Goal: Task Accomplishment & Management: Manage account settings

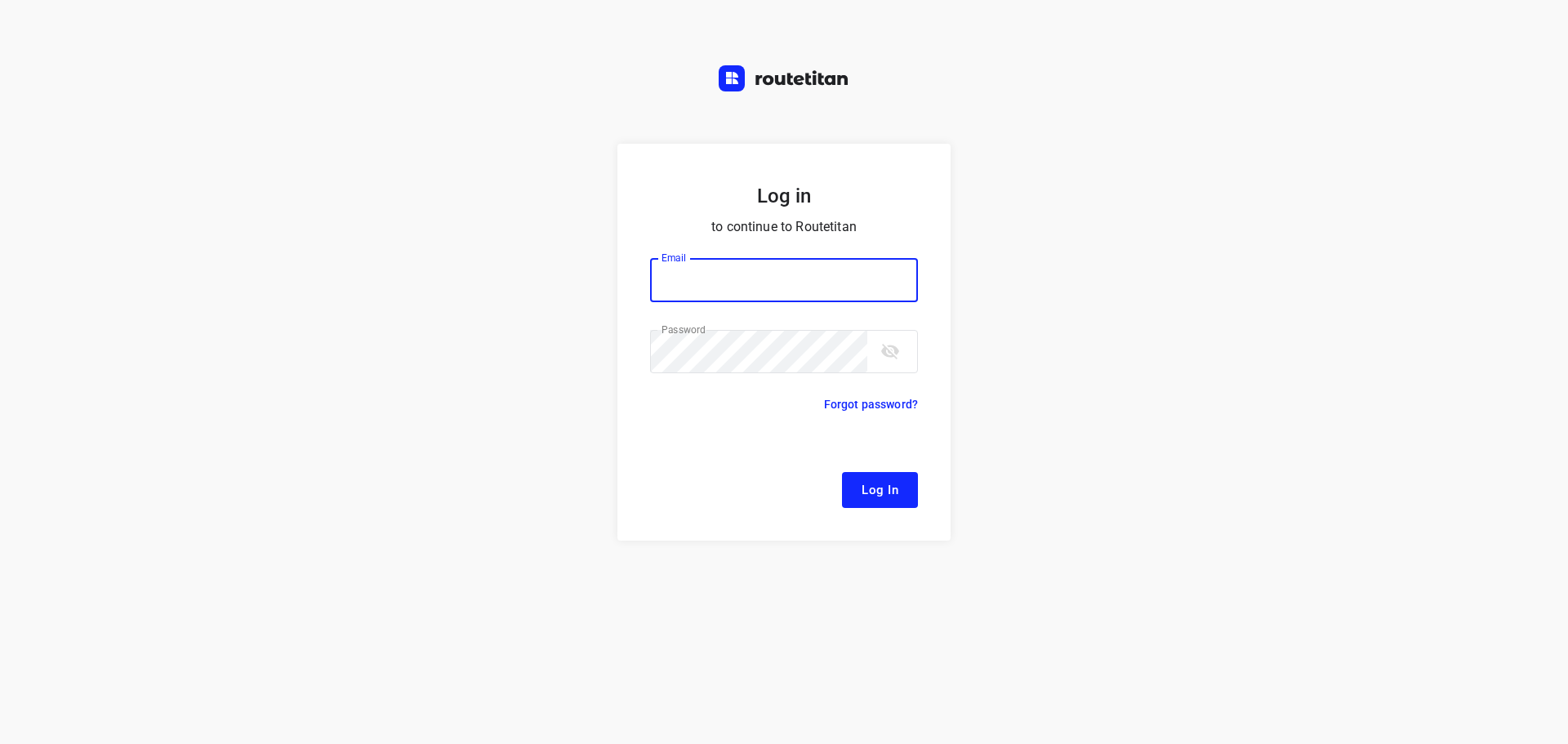
type input "[EMAIL_ADDRESS][DOMAIN_NAME]"
click at [884, 489] on span "Log In" at bounding box center [880, 489] width 37 height 21
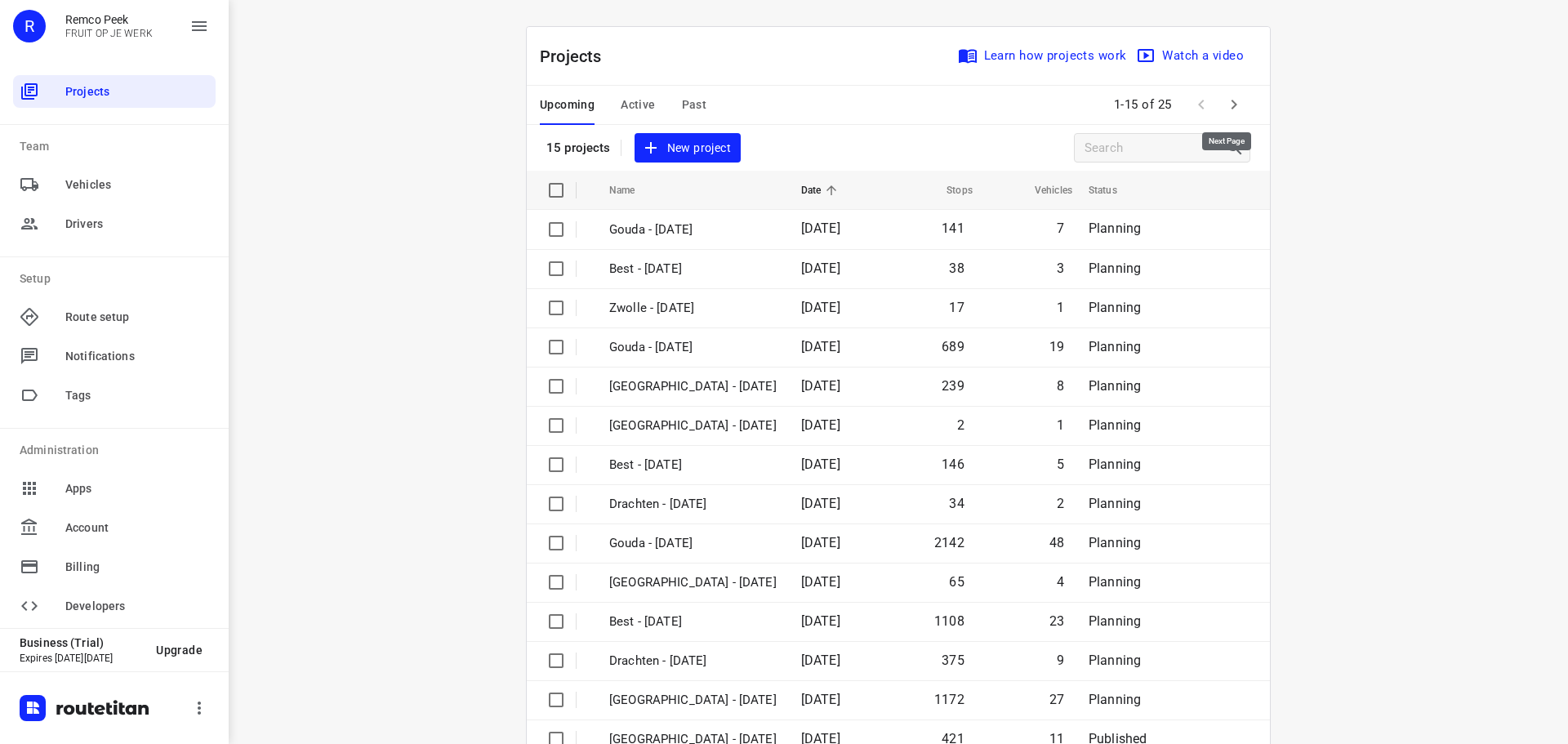
click at [1239, 98] on button "button" at bounding box center [1234, 104] width 33 height 33
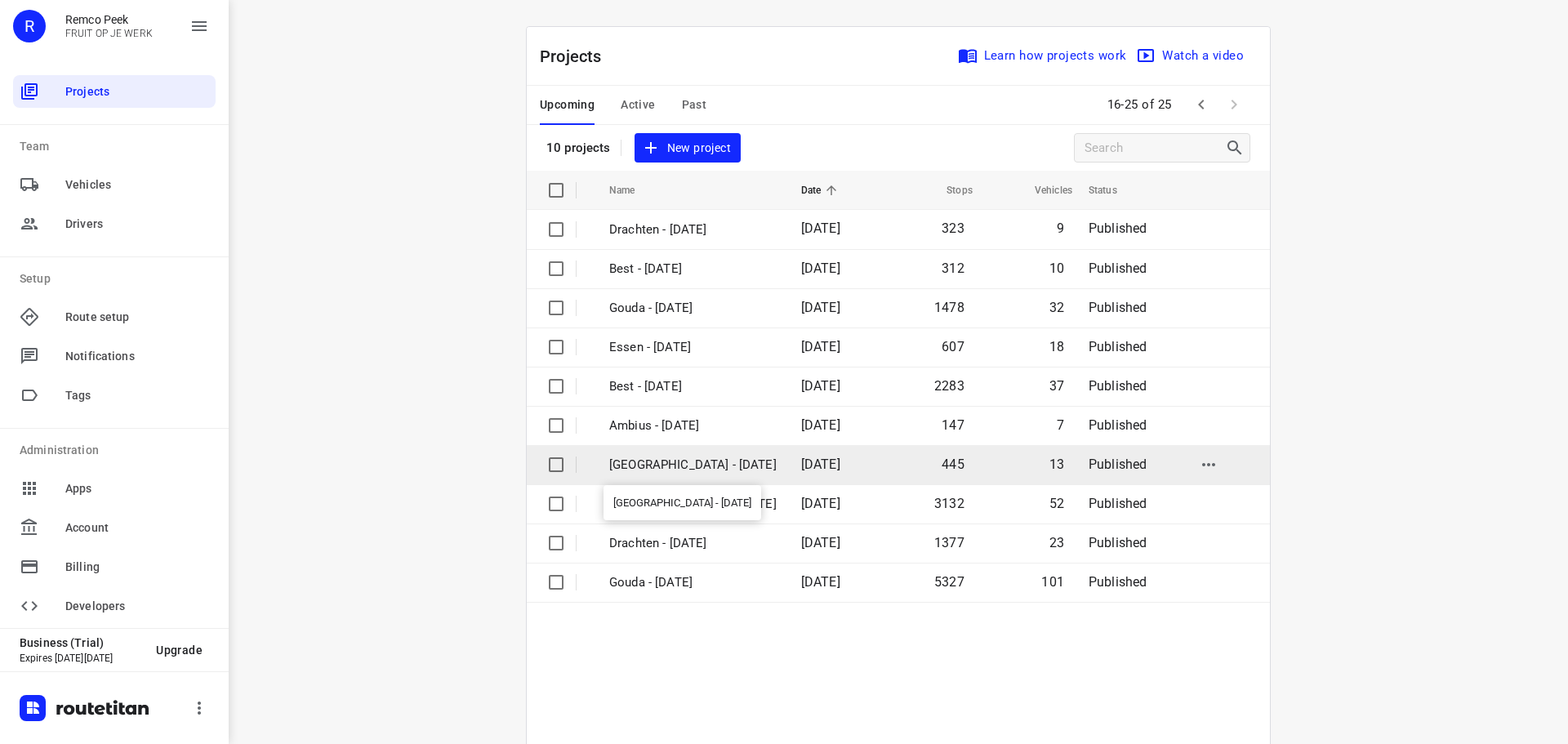
click at [641, 465] on p "[GEOGRAPHIC_DATA] - [DATE]" at bounding box center [693, 465] width 168 height 19
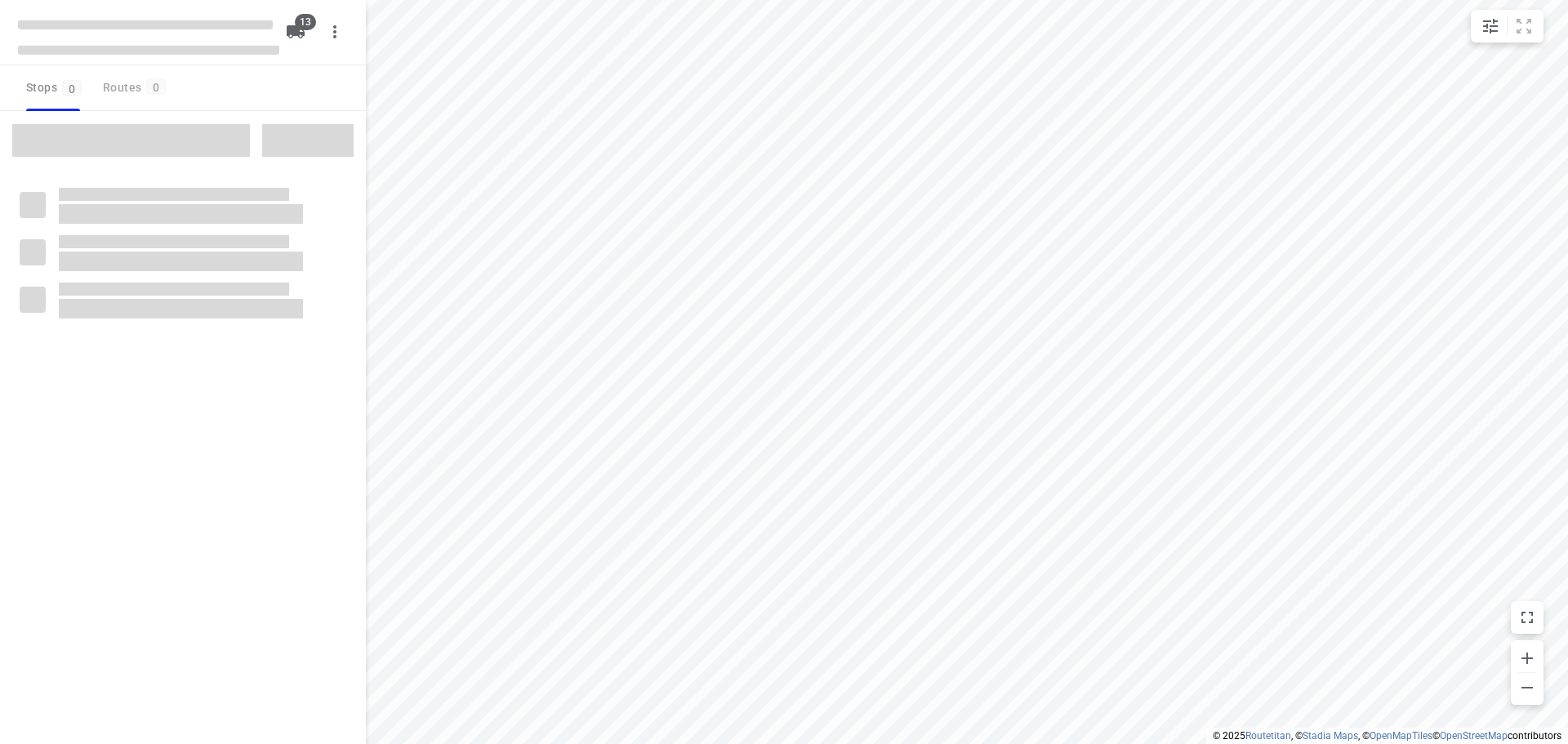
checkbox input "true"
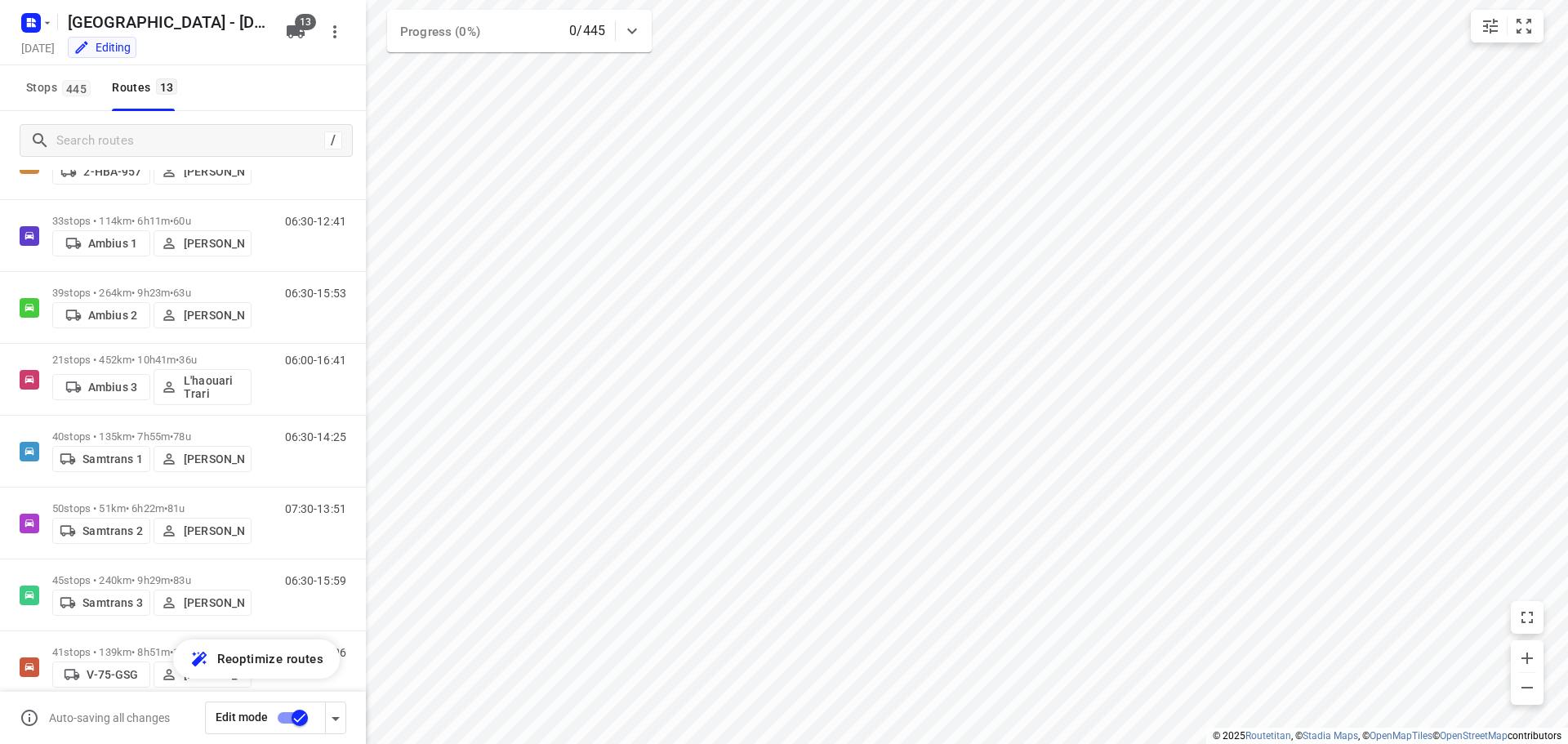
scroll to position [465, 0]
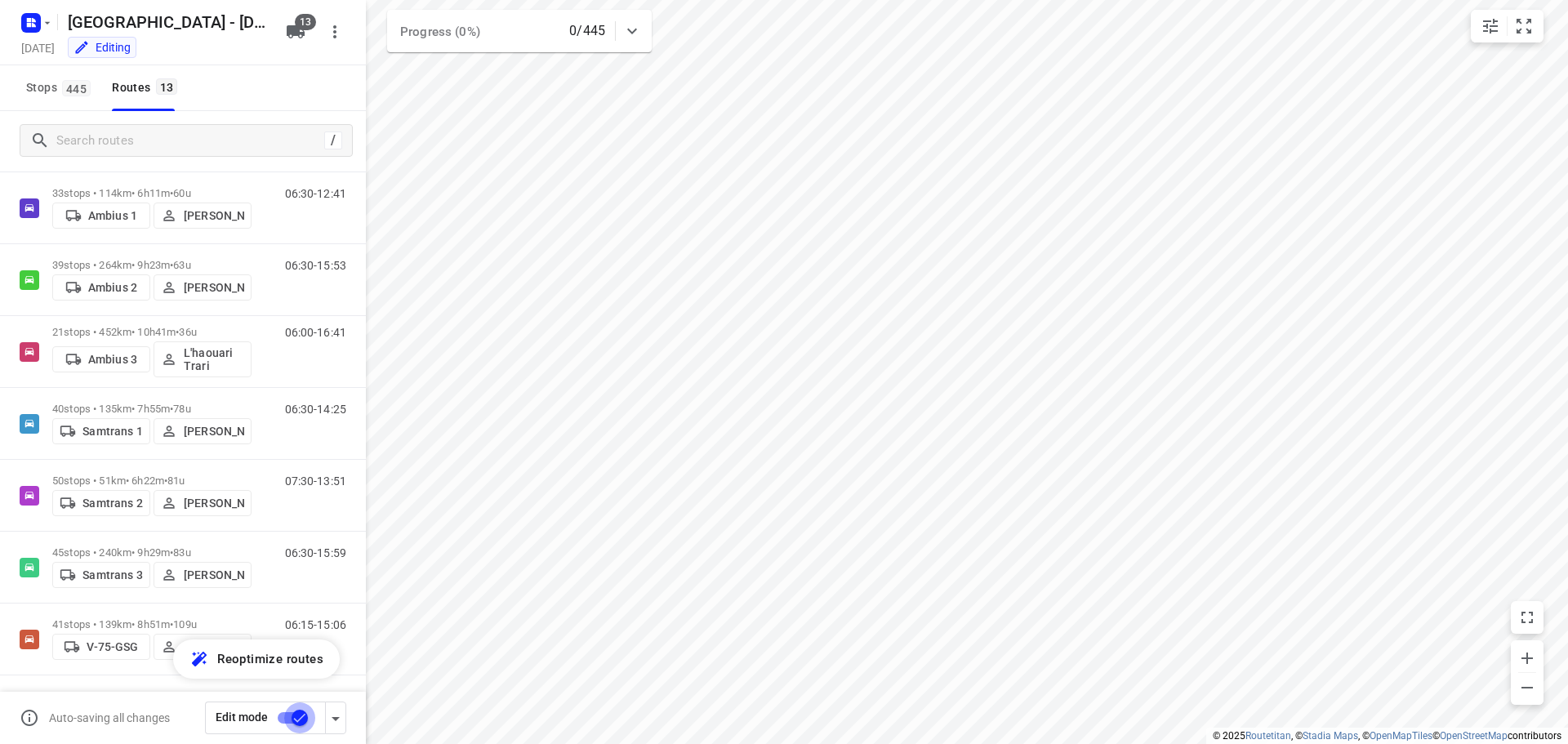
click at [299, 714] on input "checkbox" at bounding box center [299, 718] width 93 height 31
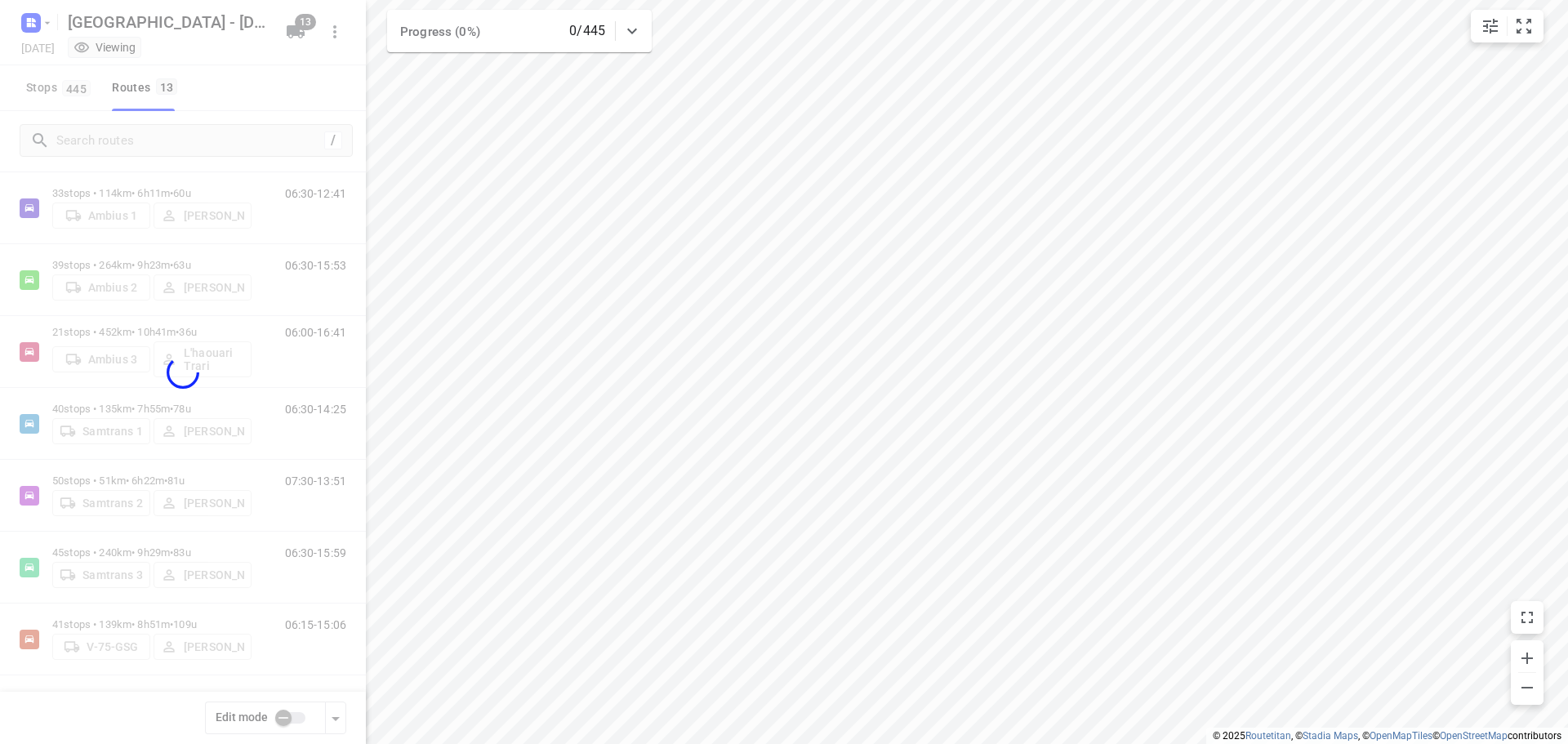
checkbox input "false"
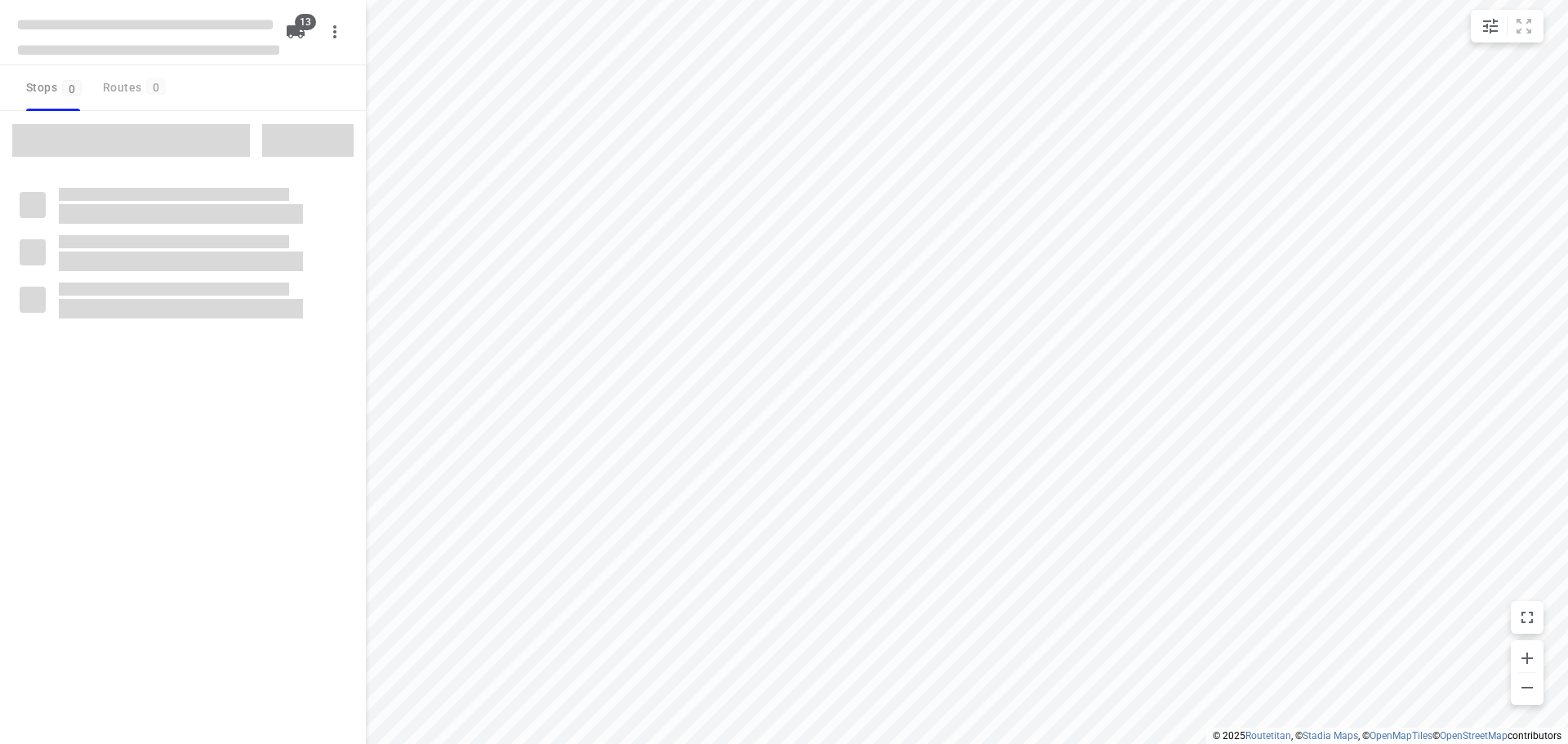
checkbox input "true"
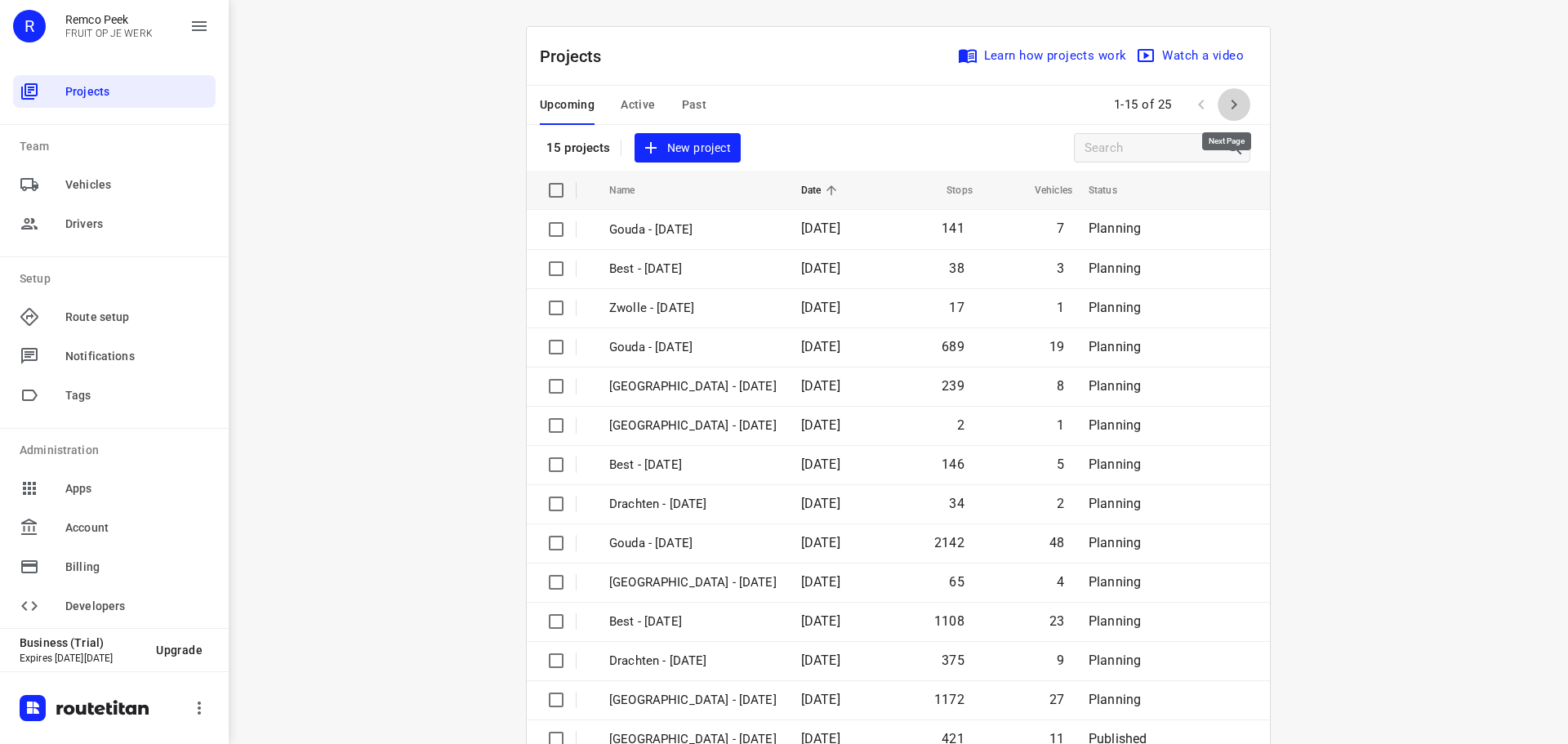
click at [1232, 103] on icon "button" at bounding box center [1235, 104] width 5 height 10
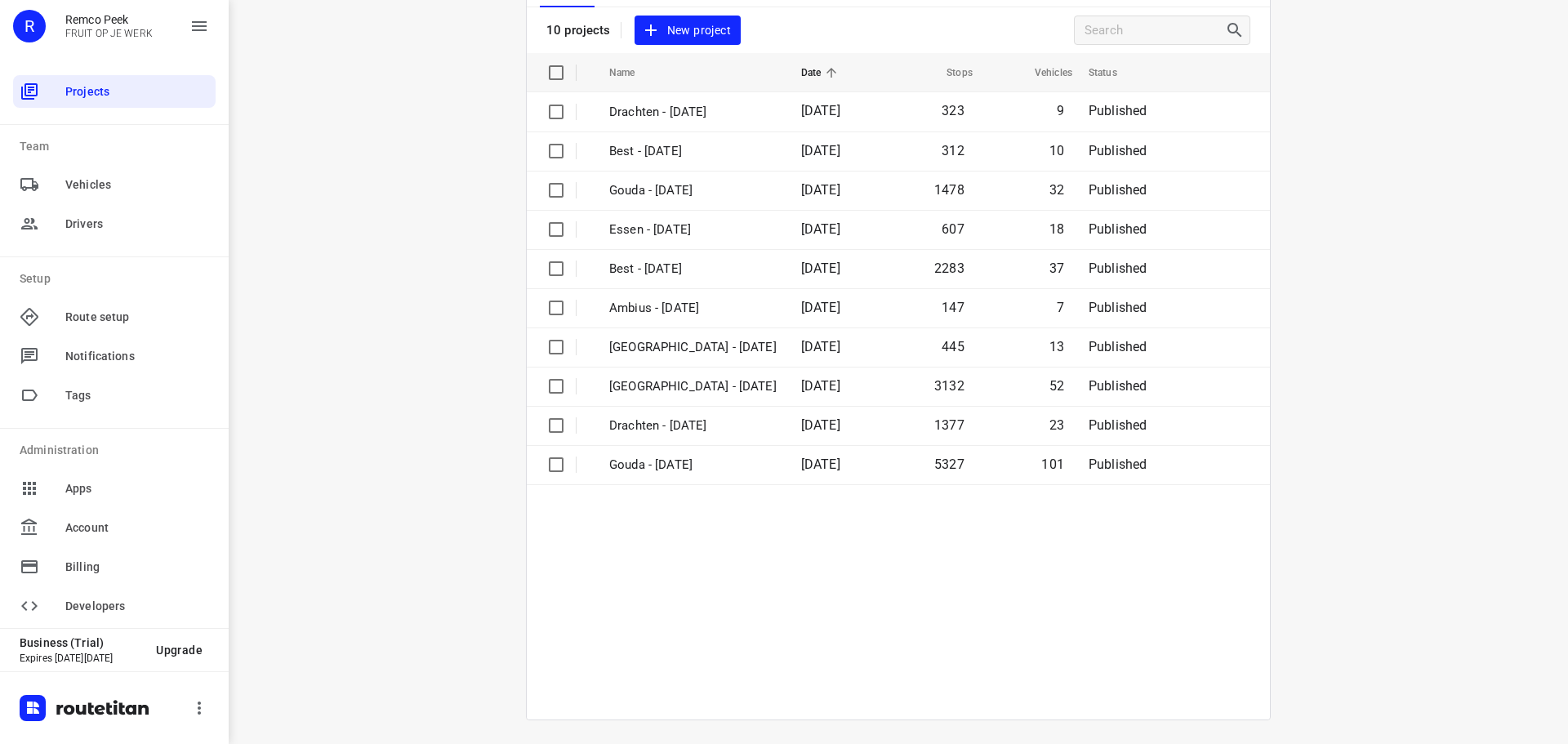
scroll to position [120, 0]
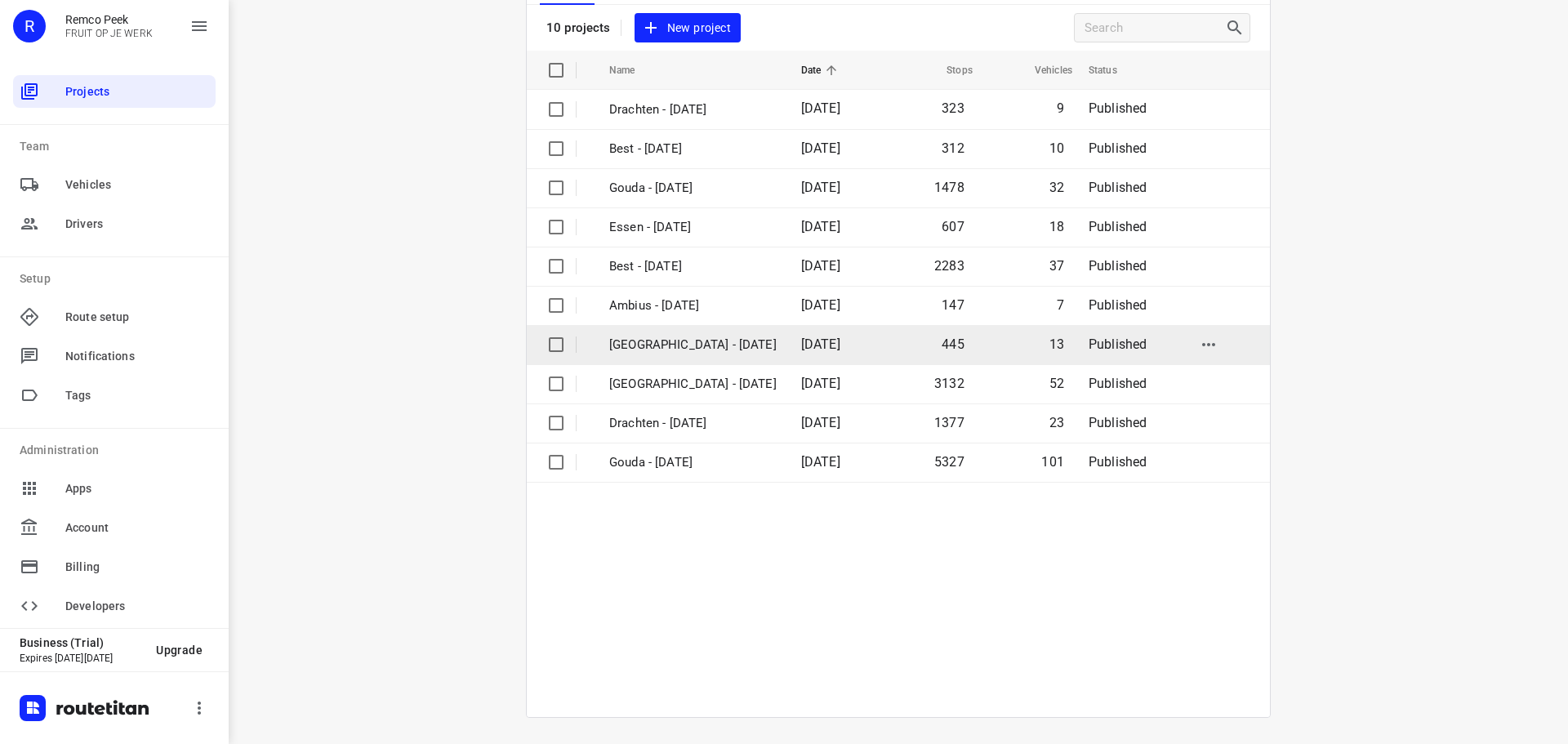
click at [653, 342] on p "[GEOGRAPHIC_DATA] - [DATE]" at bounding box center [693, 345] width 168 height 19
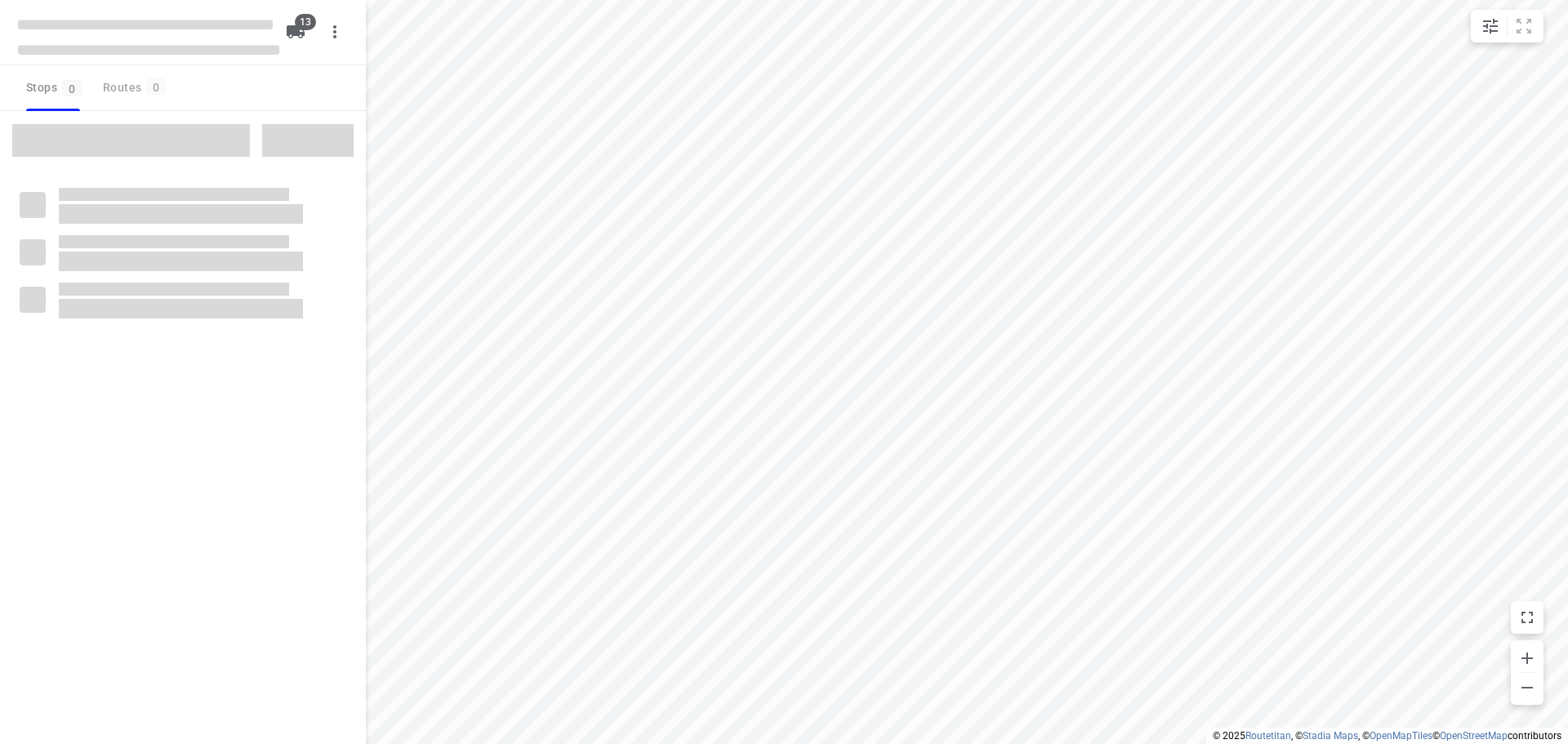
checkbox input "true"
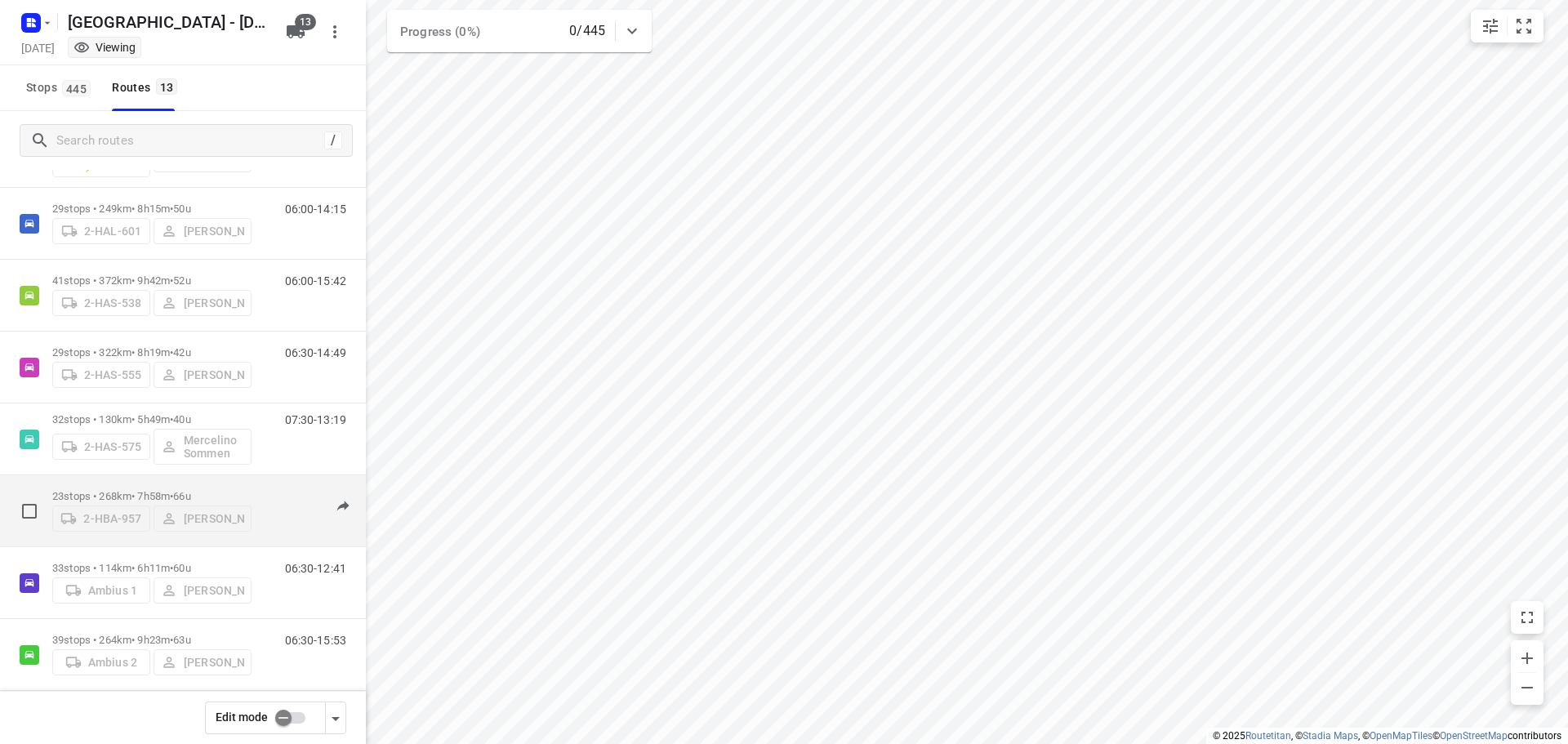
scroll to position [57, 0]
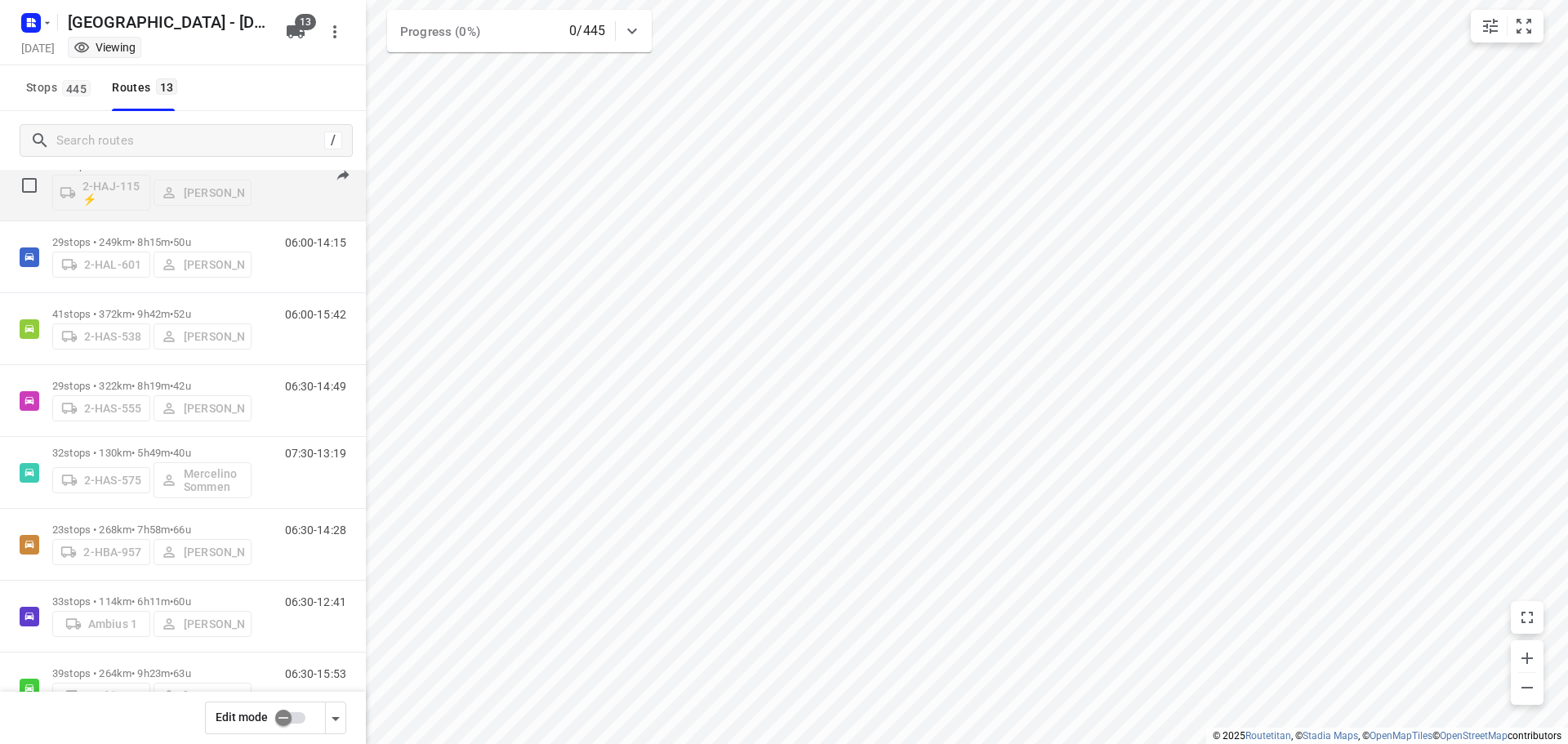
click at [121, 184] on div "2-HAJ-115 ⚡ Jacob Peters" at bounding box center [152, 191] width 200 height 39
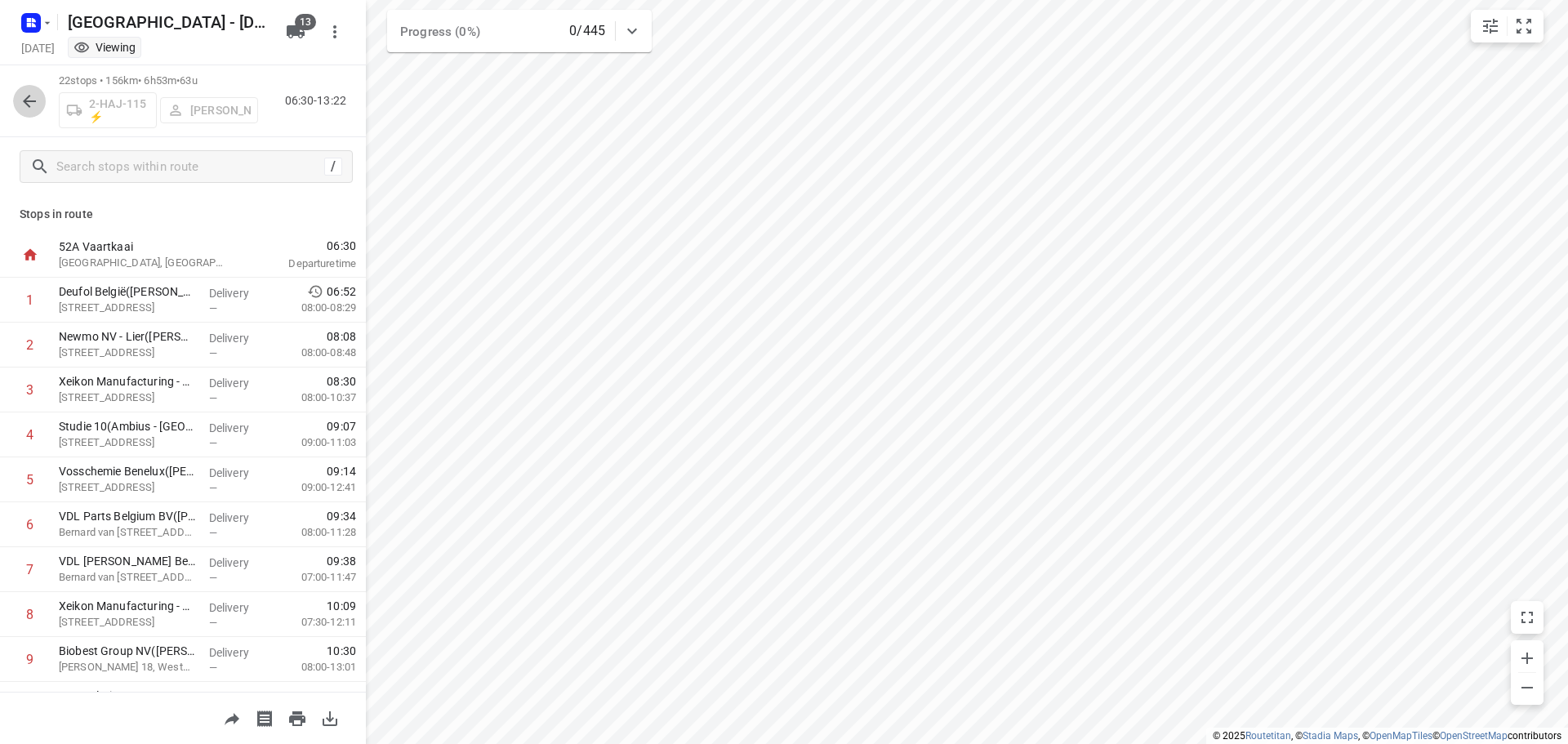
click at [38, 101] on icon "button" at bounding box center [30, 102] width 20 height 20
